Goal: Task Accomplishment & Management: Use online tool/utility

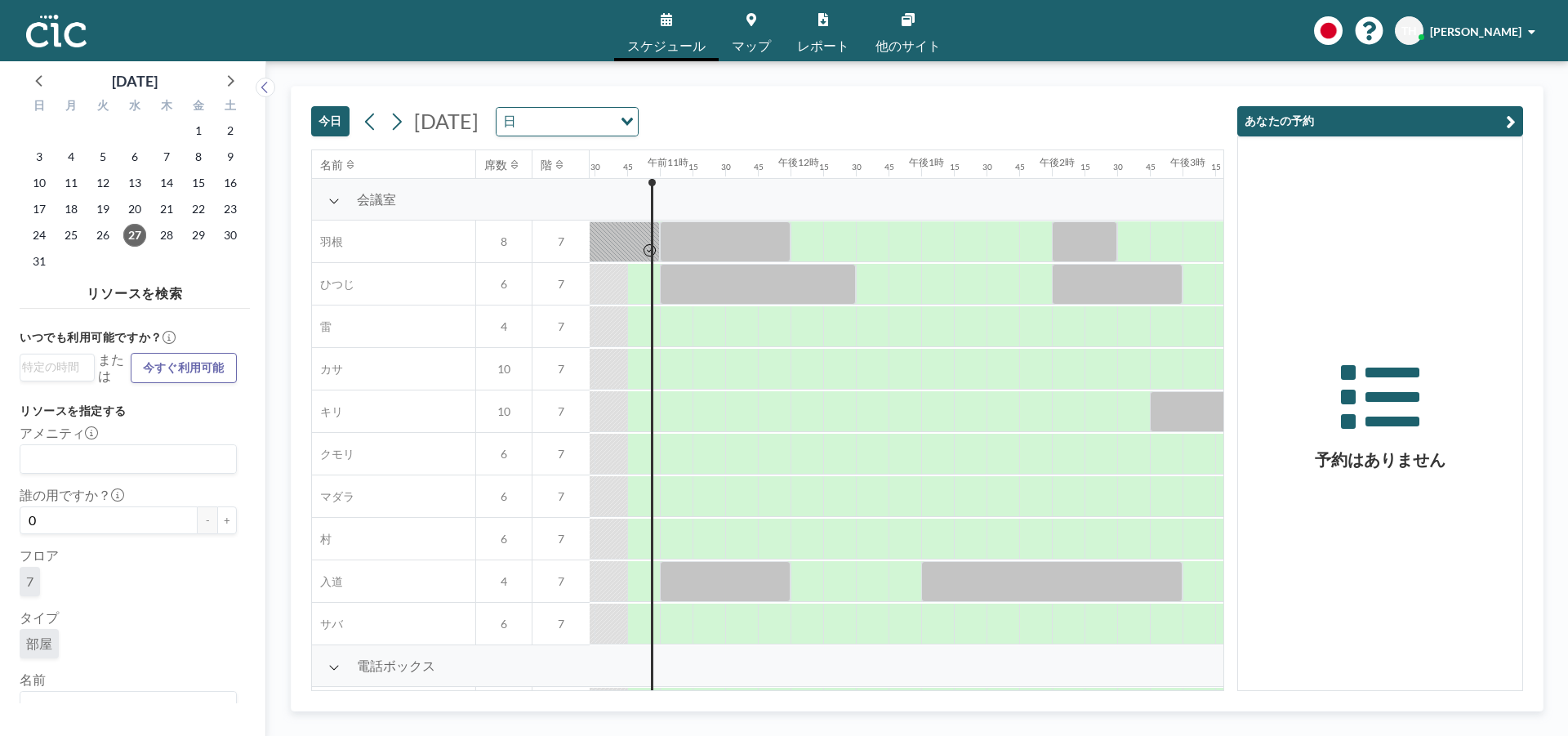
scroll to position [0, 1372]
click at [1501, 25] on font "[PERSON_NAME]" at bounding box center [1475, 31] width 92 height 14
click at [1473, 79] on font "プロフィール" at bounding box center [1486, 77] width 68 height 14
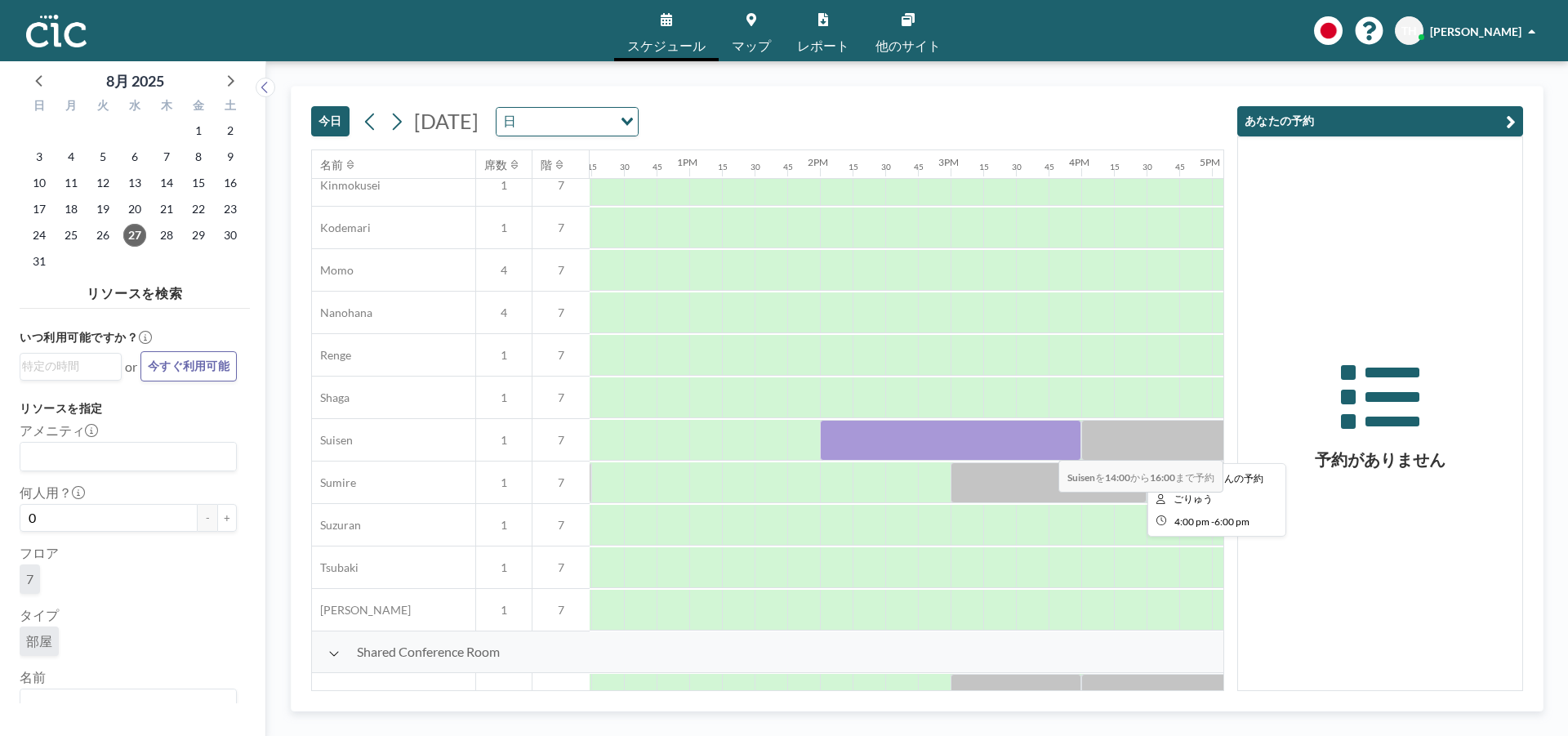
scroll to position [735, 1609]
click at [1041, 446] on div at bounding box center [939, 440] width 261 height 41
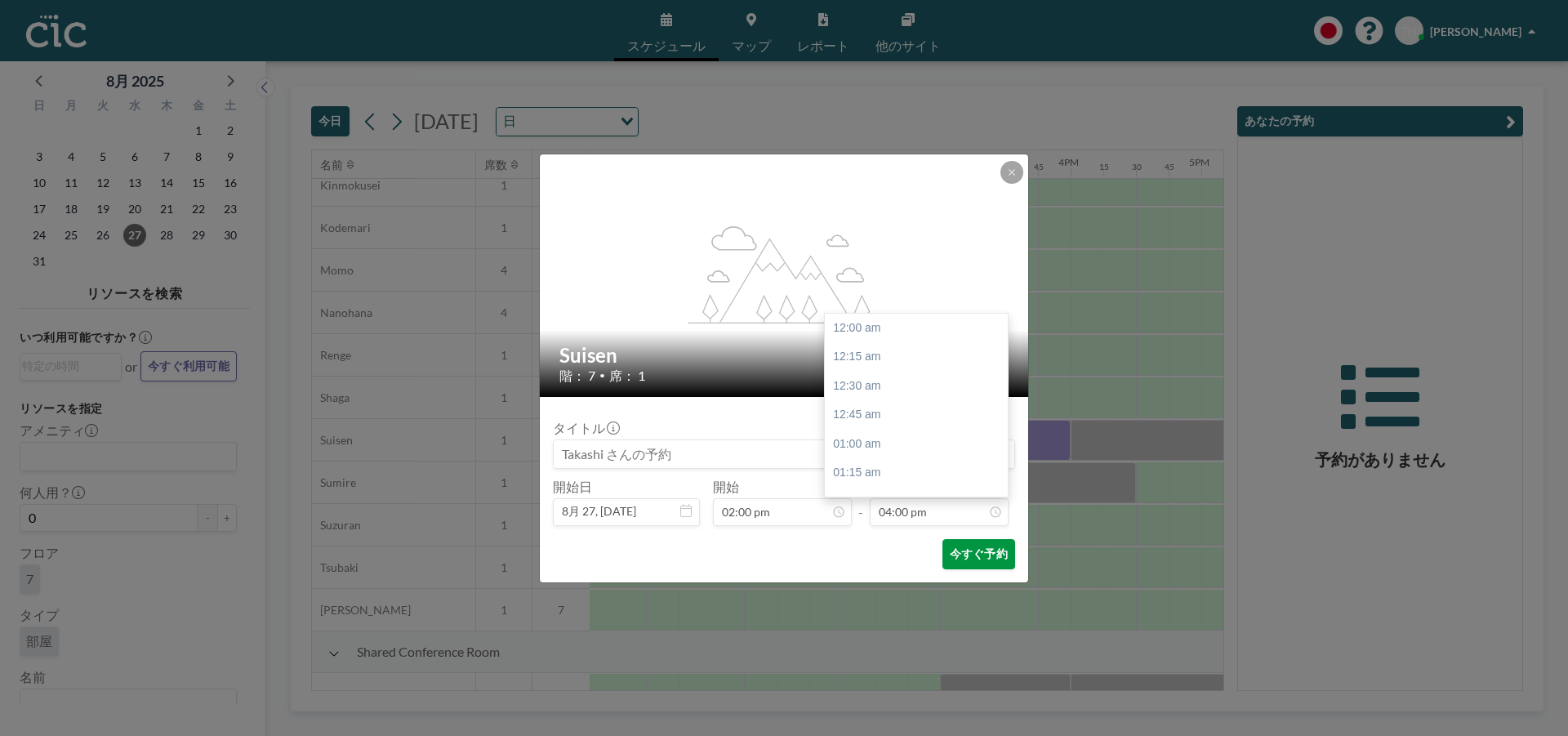
scroll to position [1861, 0]
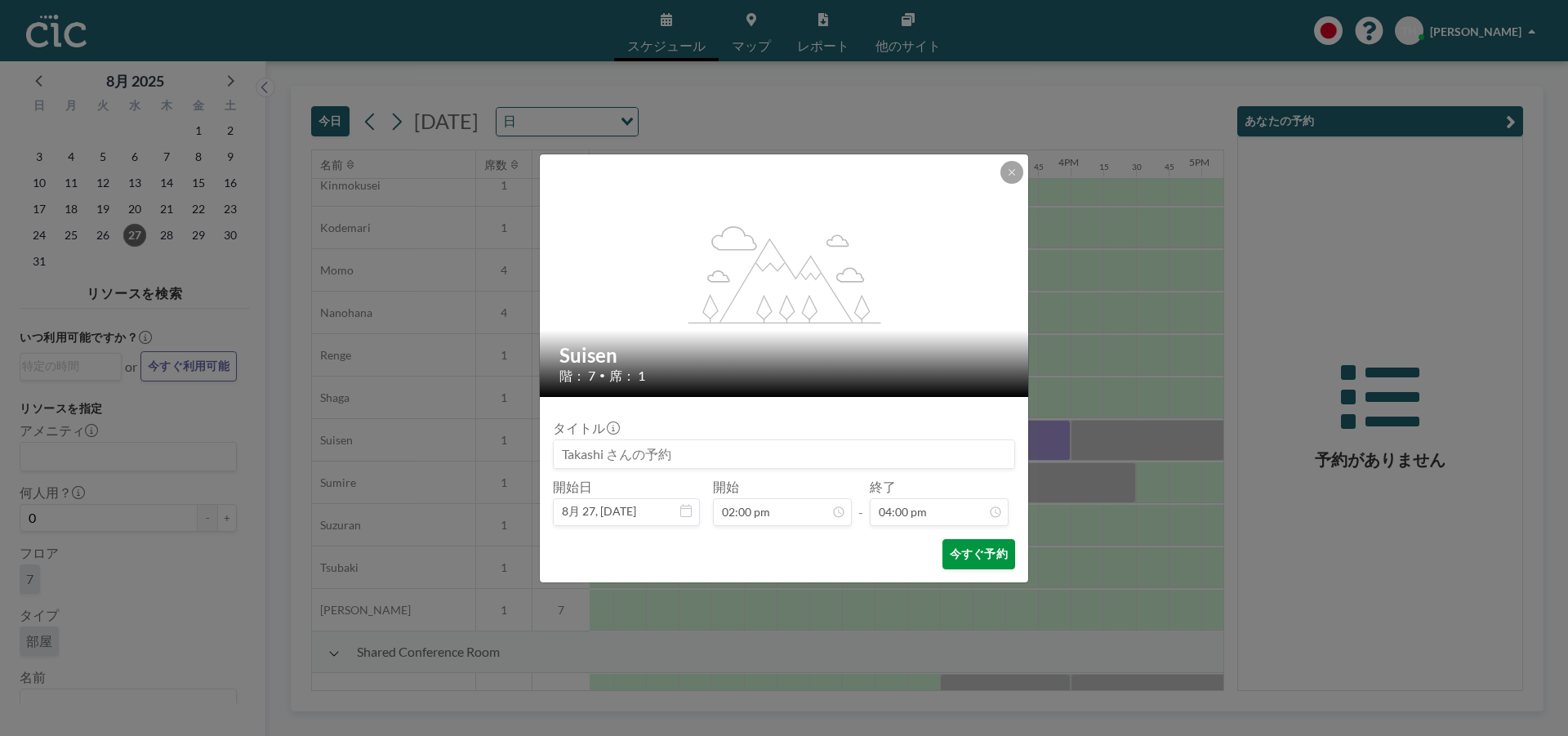
click at [967, 561] on button "今すぐ予約" at bounding box center [978, 554] width 73 height 30
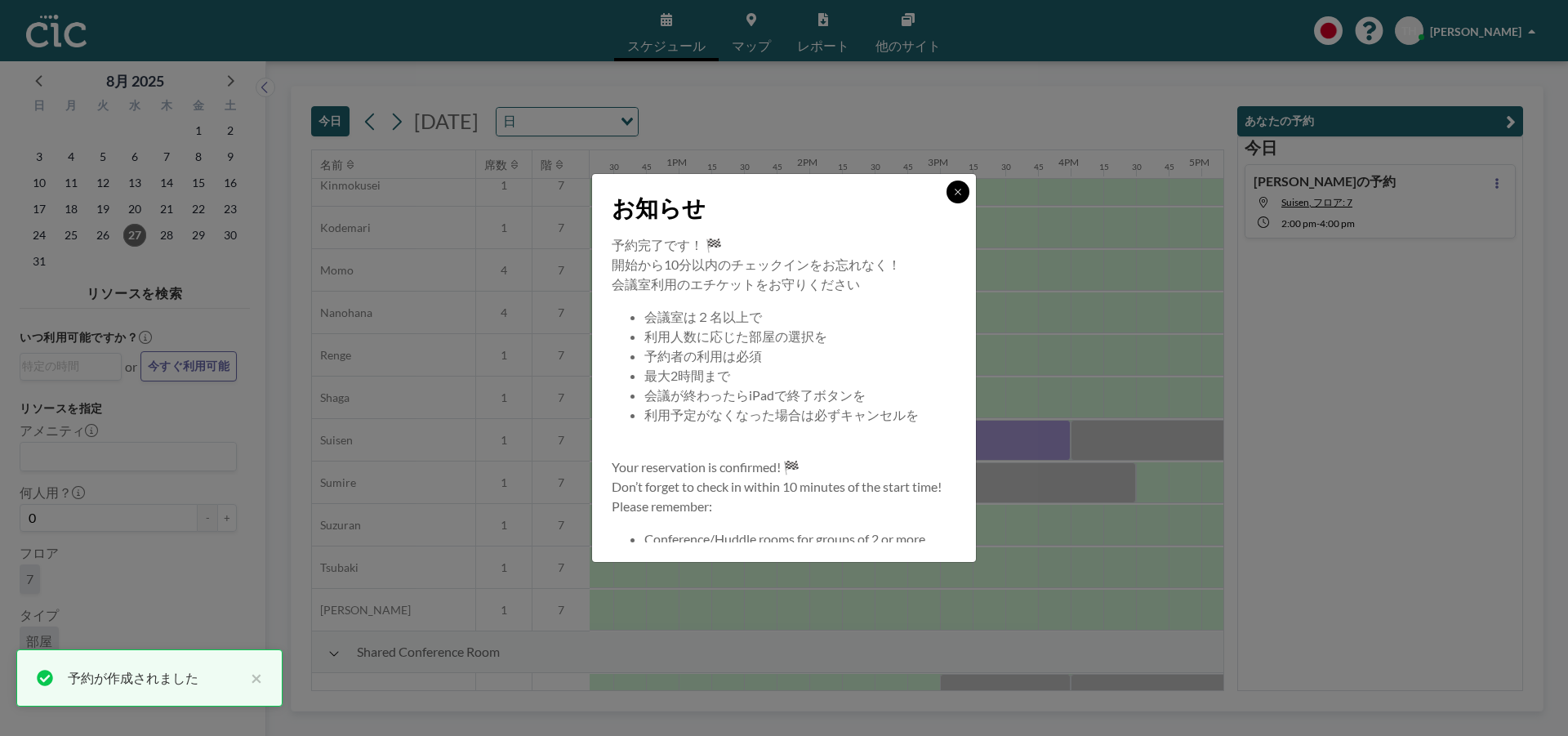
click at [957, 197] on button at bounding box center [957, 191] width 23 height 23
